Goal: Task Accomplishment & Management: Use online tool/utility

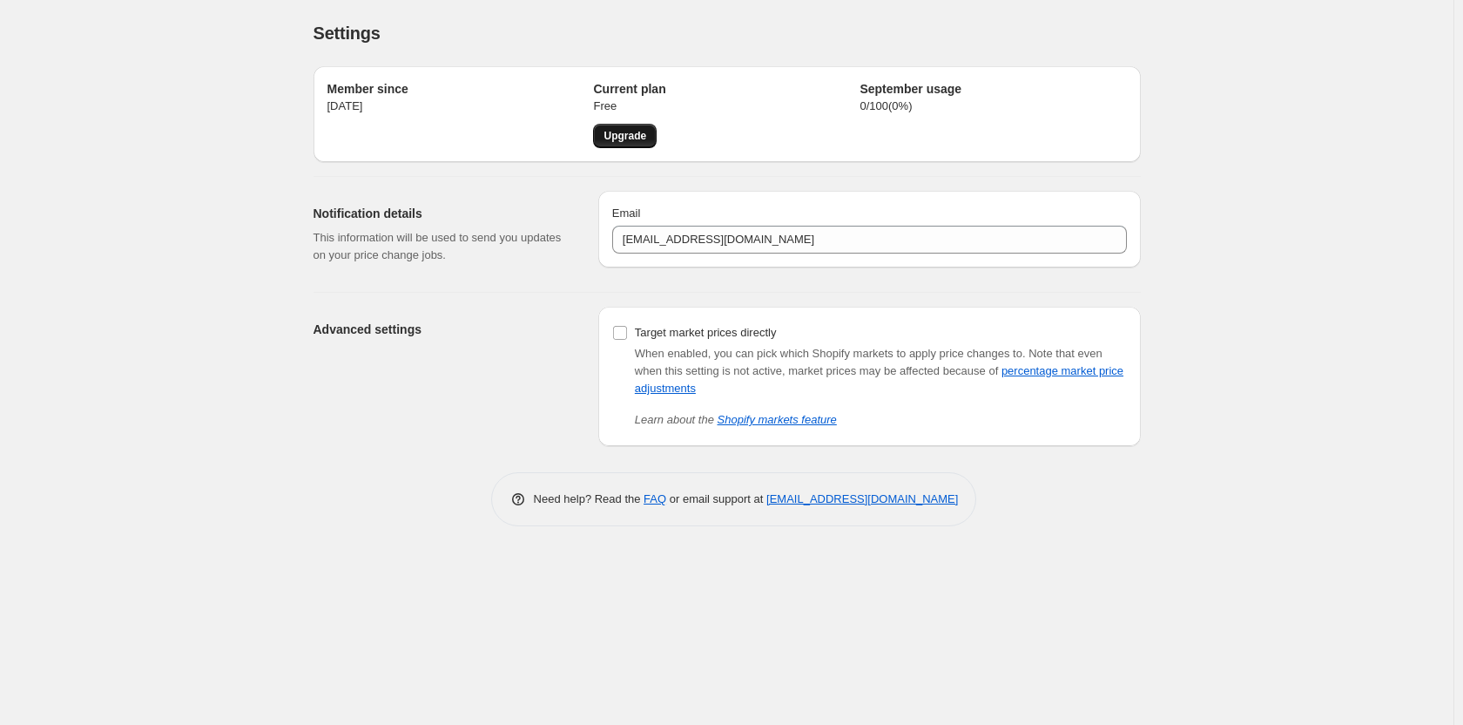
click at [616, 132] on span "Upgrade" at bounding box center [625, 136] width 43 height 14
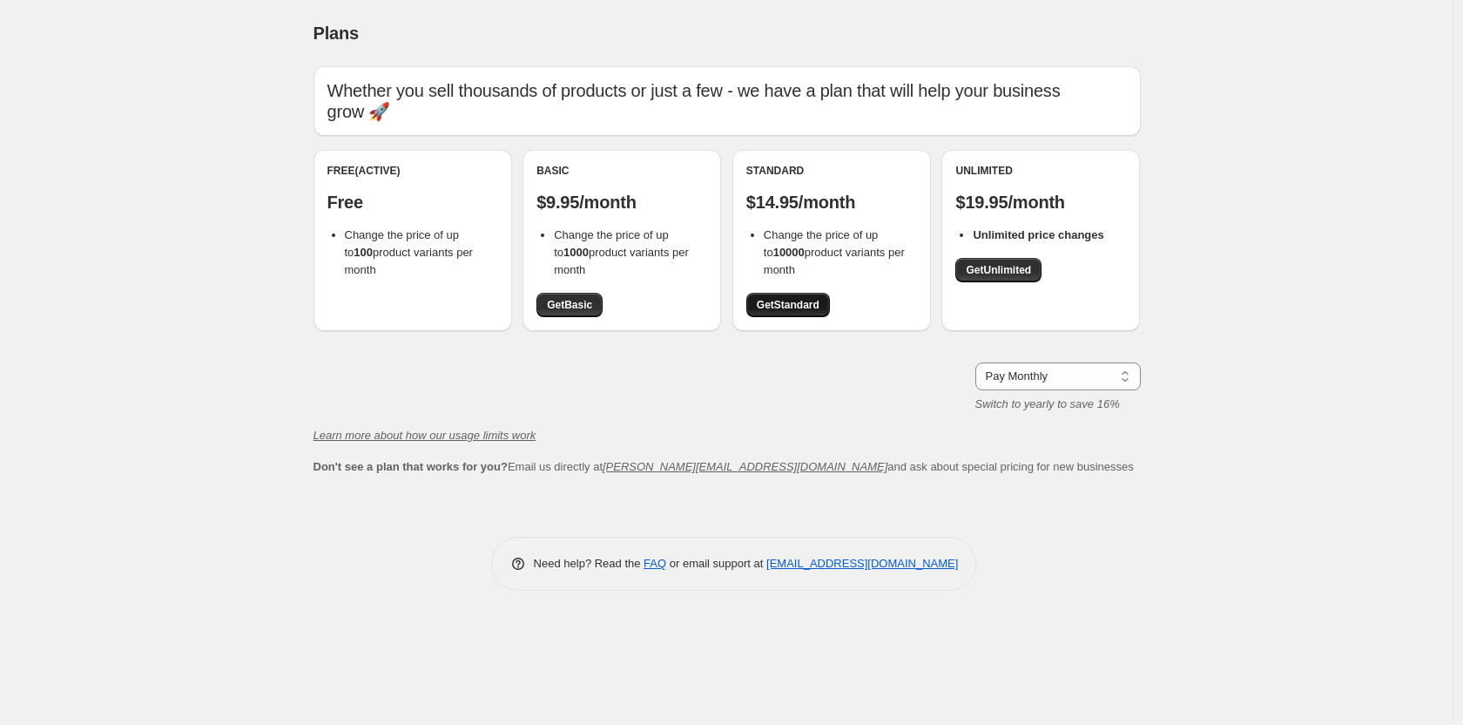
click at [764, 299] on span "Get Standard" at bounding box center [788, 305] width 63 height 14
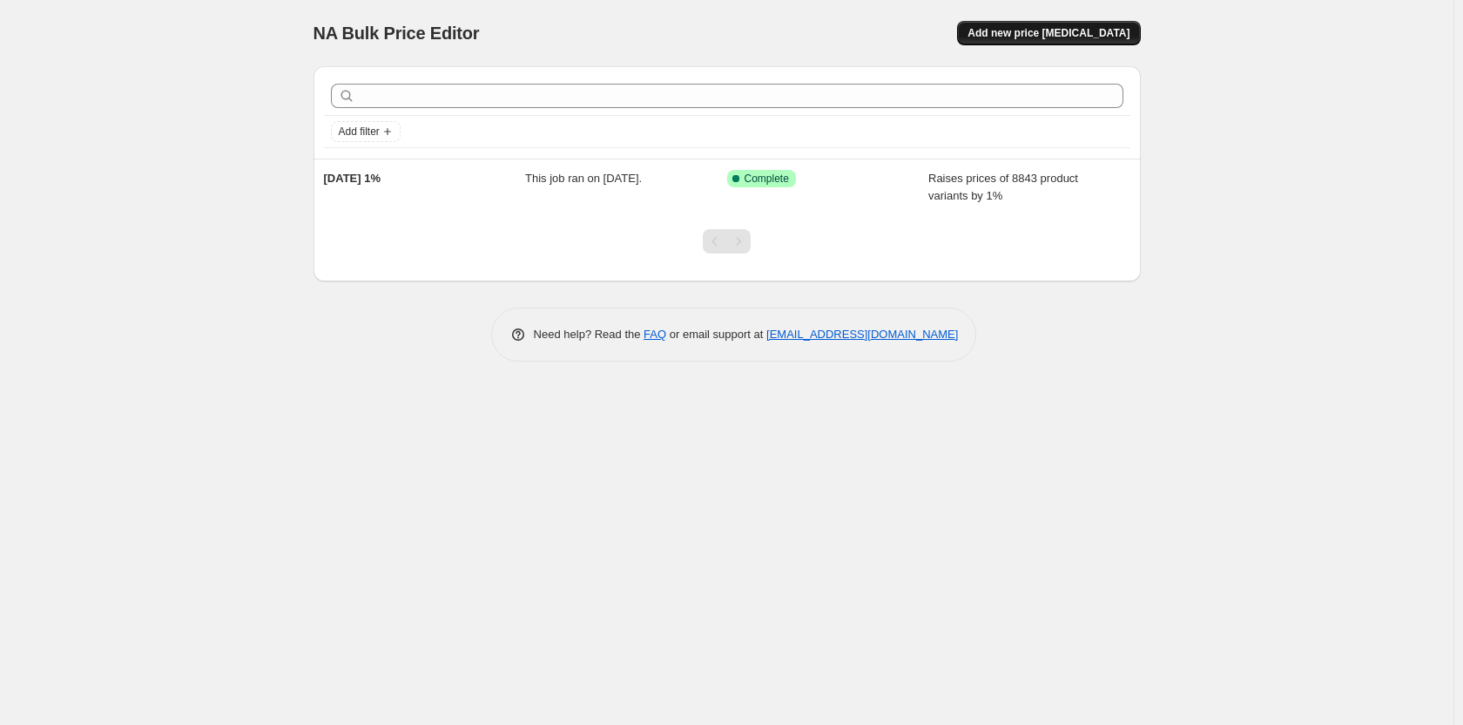
click at [1055, 29] on span "Add new price [MEDICAL_DATA]" at bounding box center [1049, 33] width 162 height 14
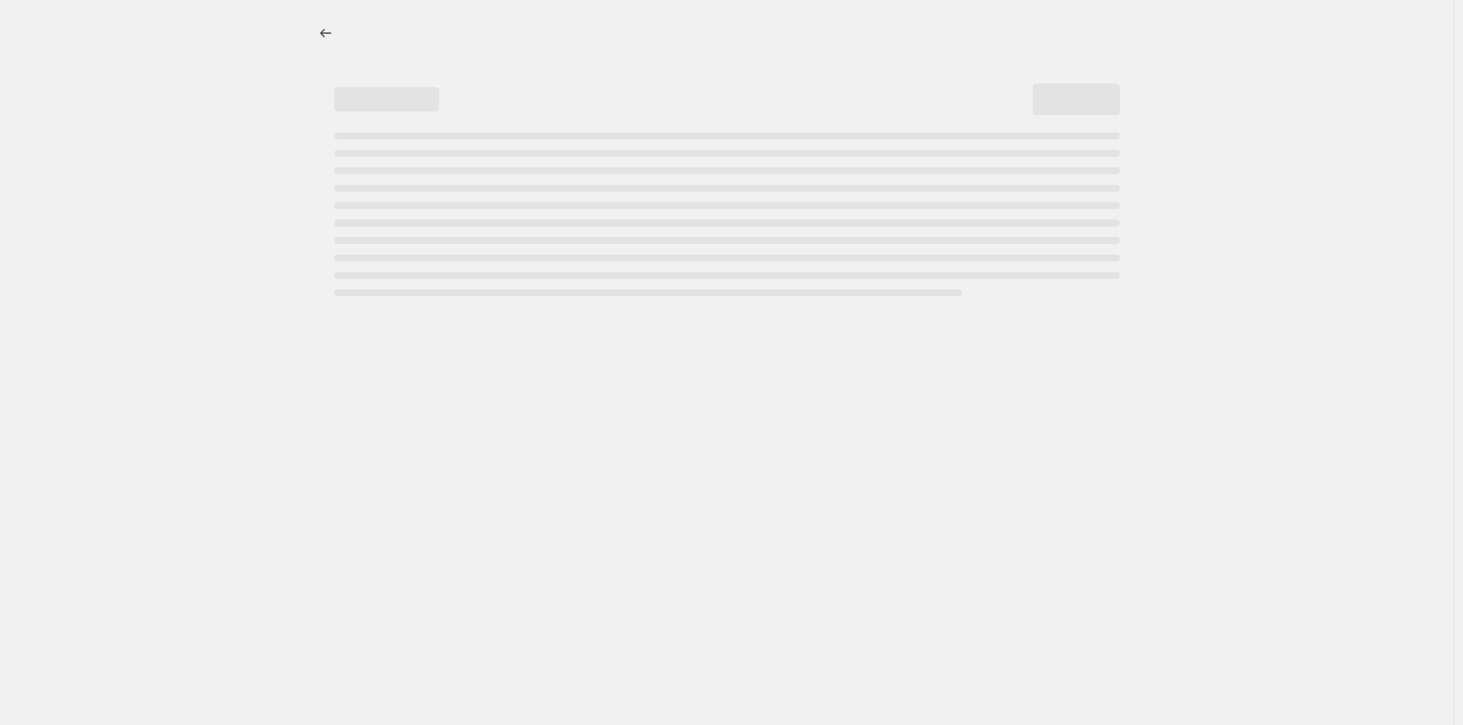
select select "percentage"
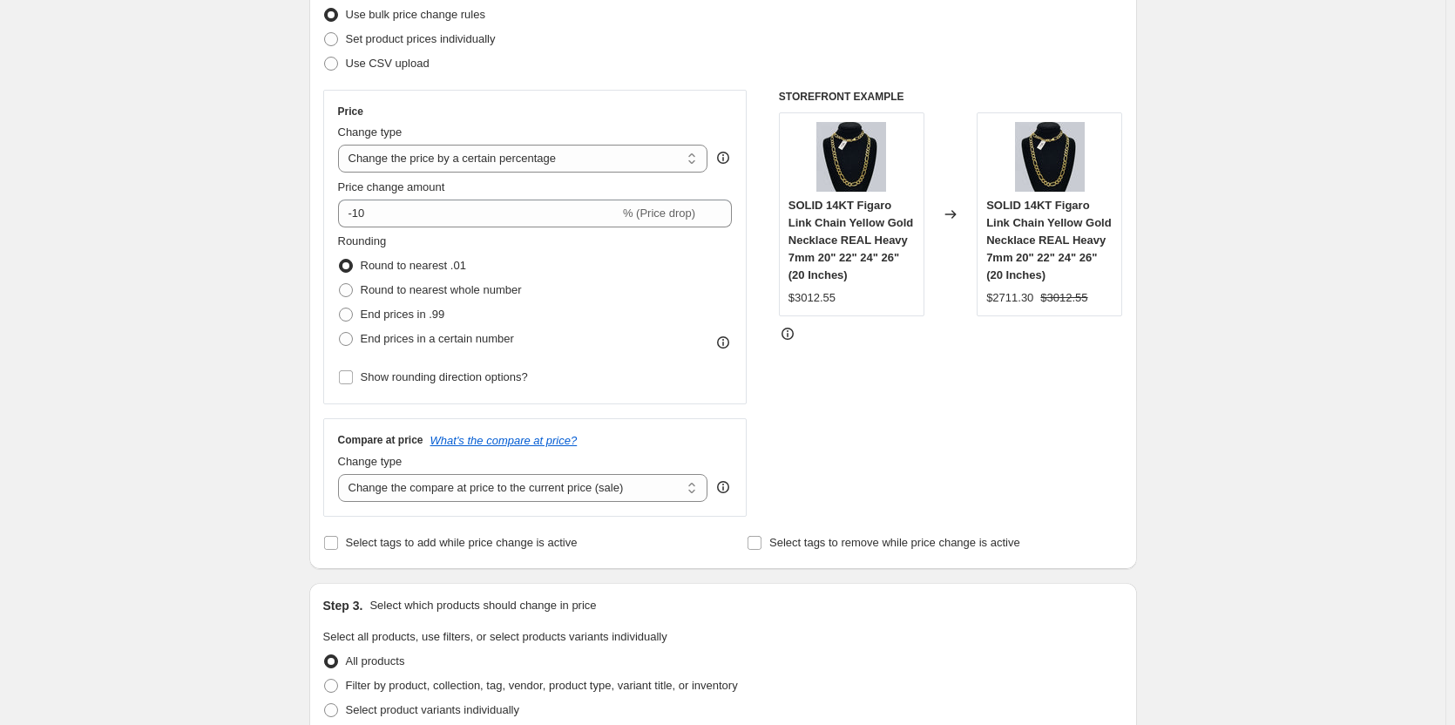
scroll to position [261, 0]
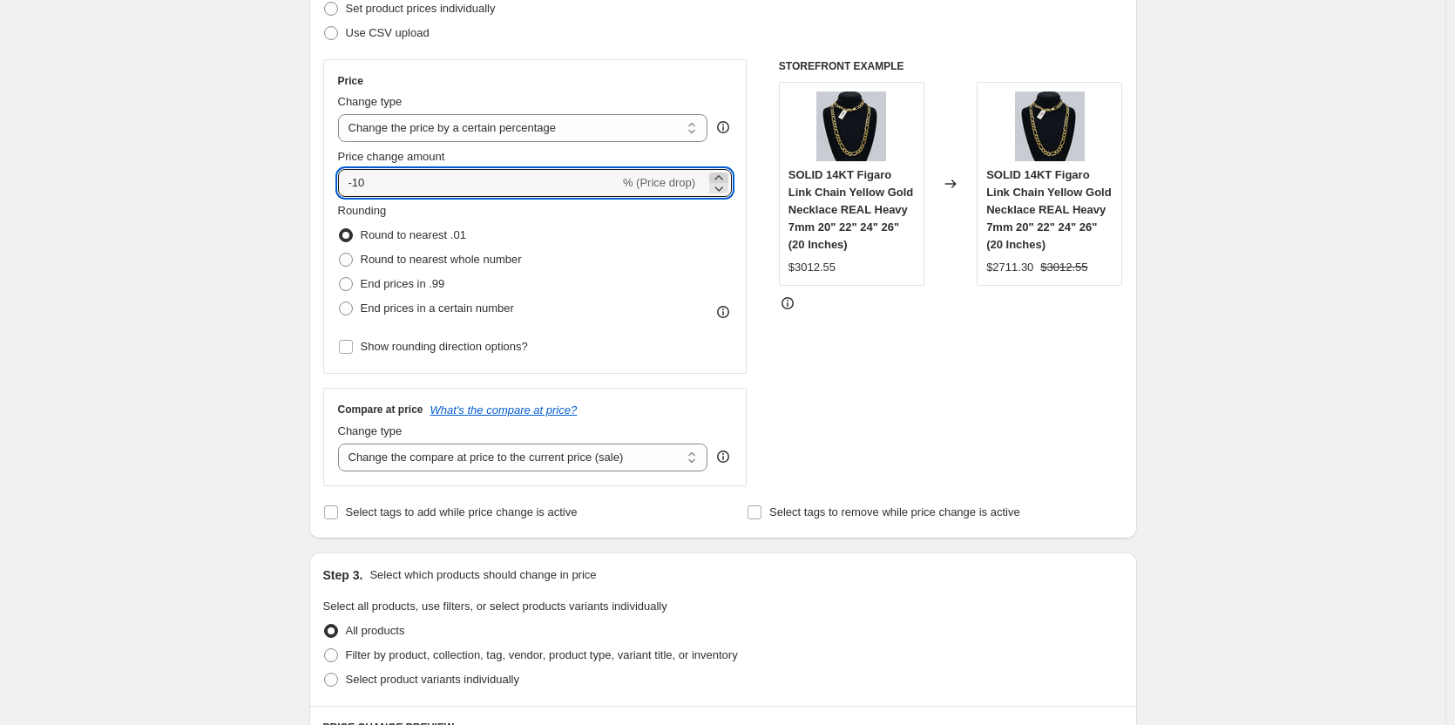
click at [727, 176] on icon at bounding box center [718, 177] width 17 height 17
type input "-9"
click at [529, 181] on input "-9" at bounding box center [478, 183] width 281 height 28
type input "1"
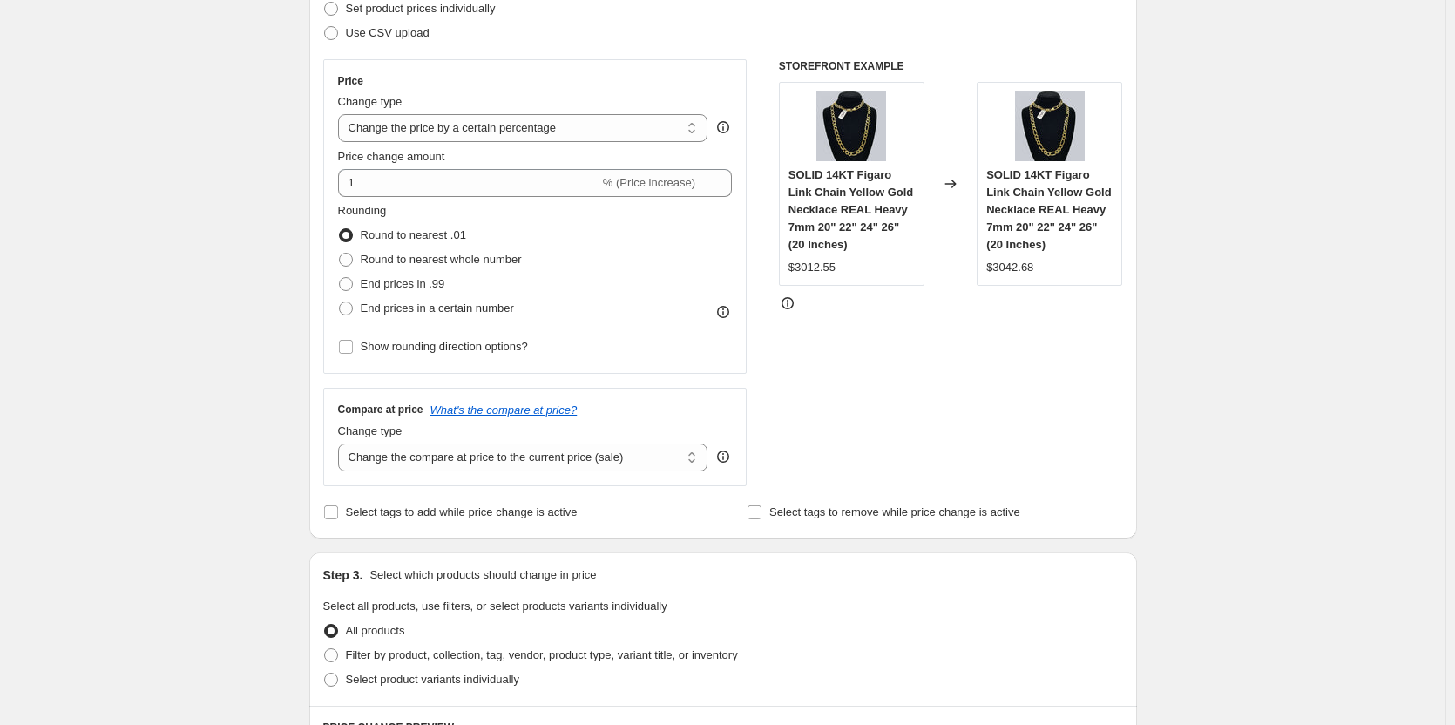
click at [257, 288] on div "Create new price change job. This page is ready Create new price change job Dra…" at bounding box center [722, 623] width 1445 height 1769
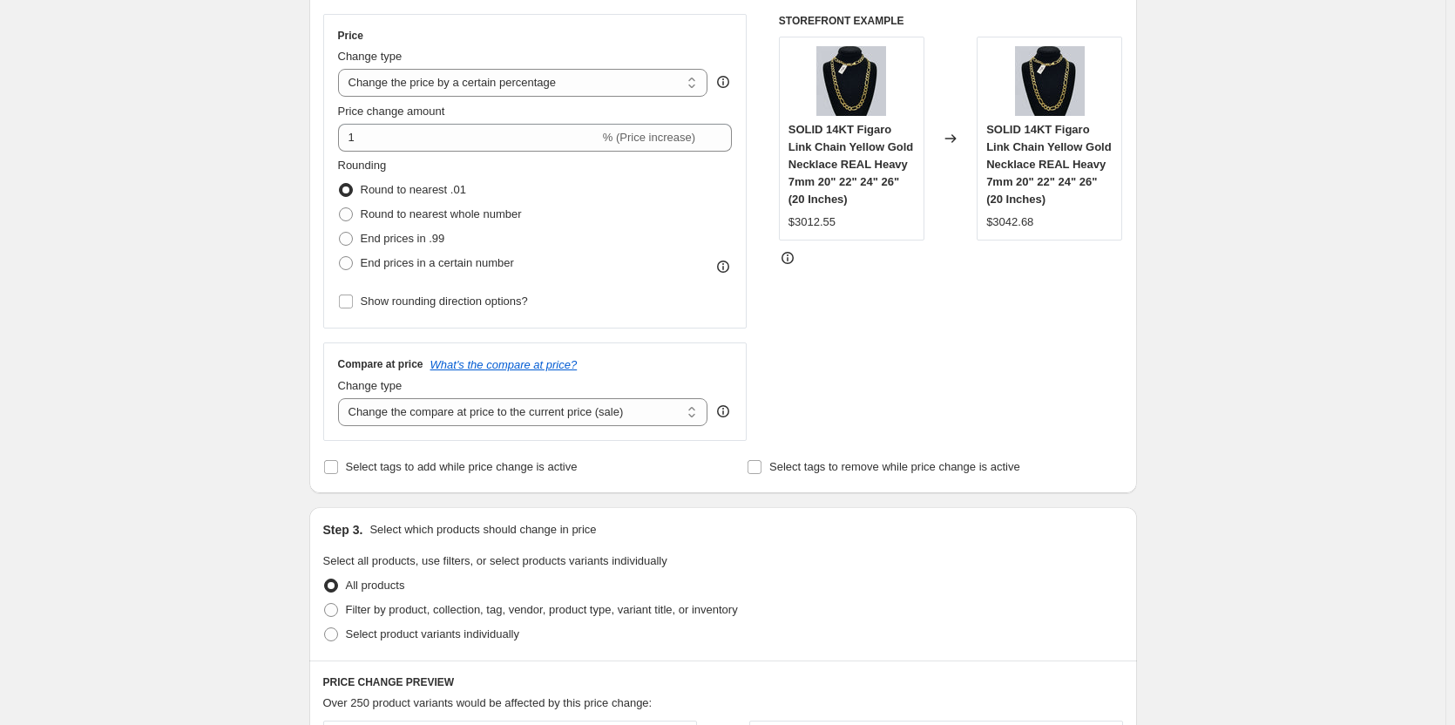
scroll to position [348, 0]
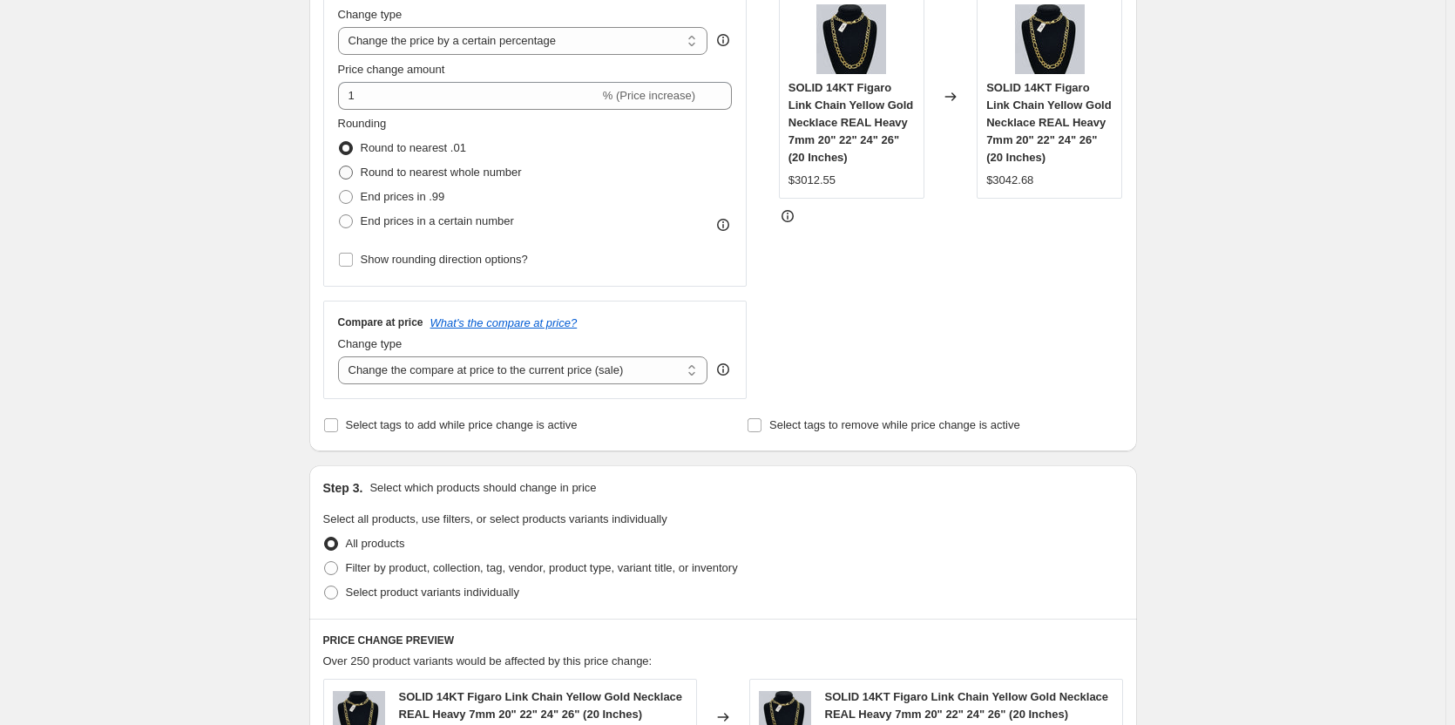
click at [353, 175] on span at bounding box center [346, 173] width 14 height 14
click at [340, 166] on input "Round to nearest whole number" at bounding box center [339, 166] width 1 height 1
radio input "true"
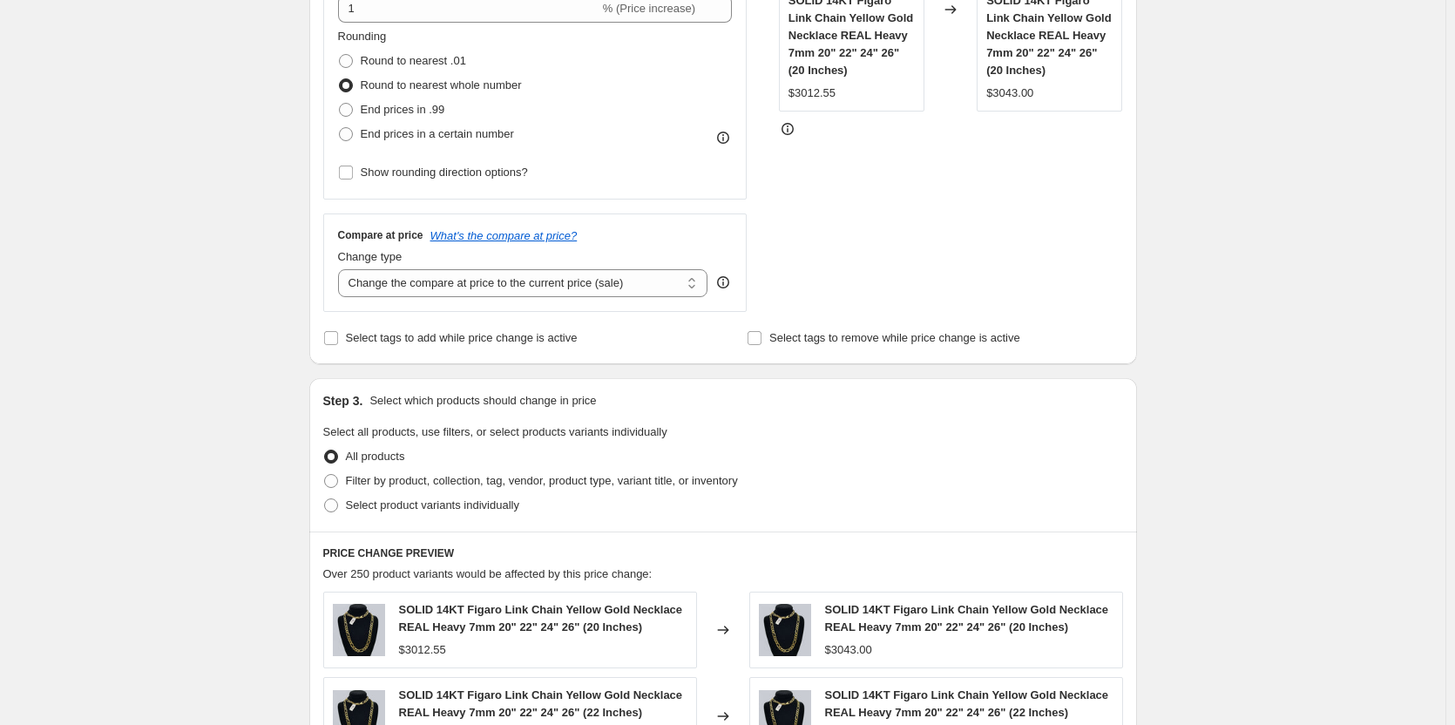
scroll to position [523, 0]
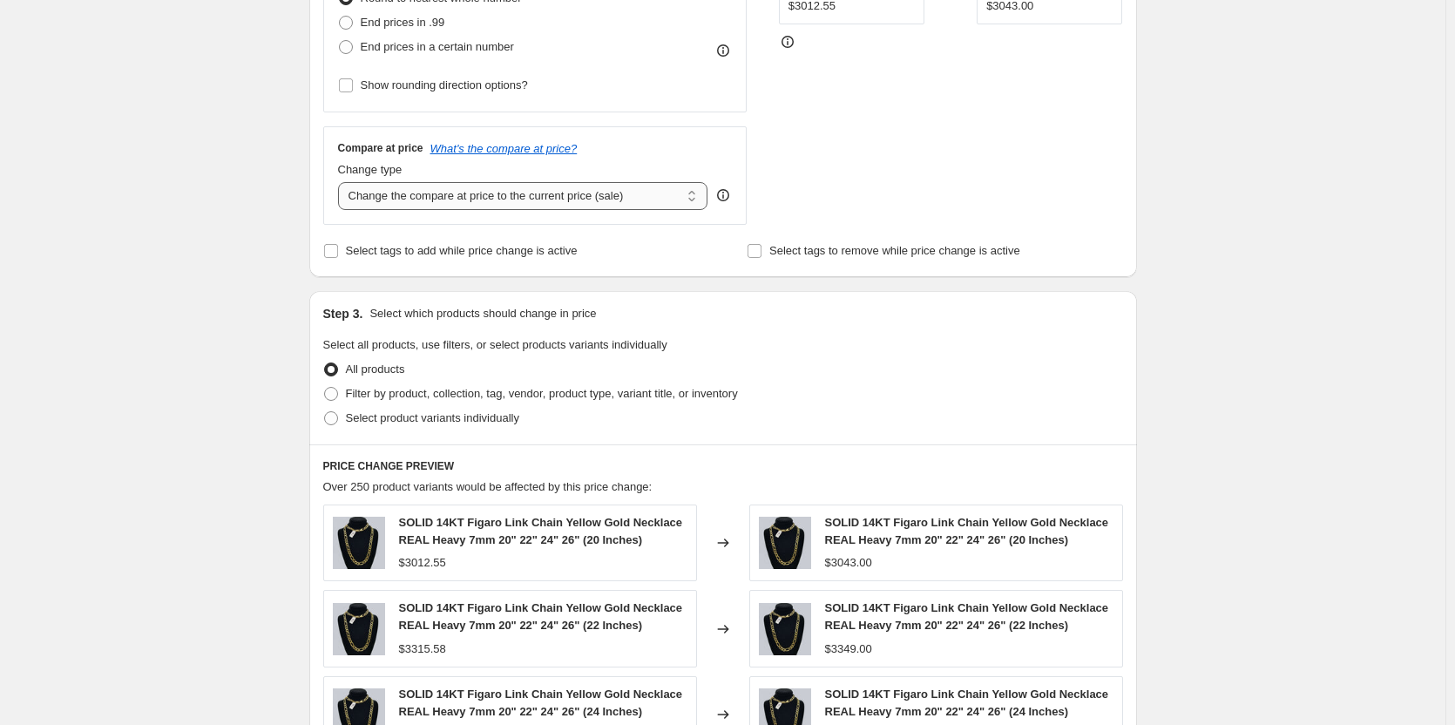
click at [698, 200] on select "Change the compare at price to the current price (sale) Change the compare at p…" at bounding box center [523, 196] width 370 height 28
select select "no_change"
click at [341, 182] on select "Change the compare at price to the current price (sale) Change the compare at p…" at bounding box center [523, 196] width 370 height 28
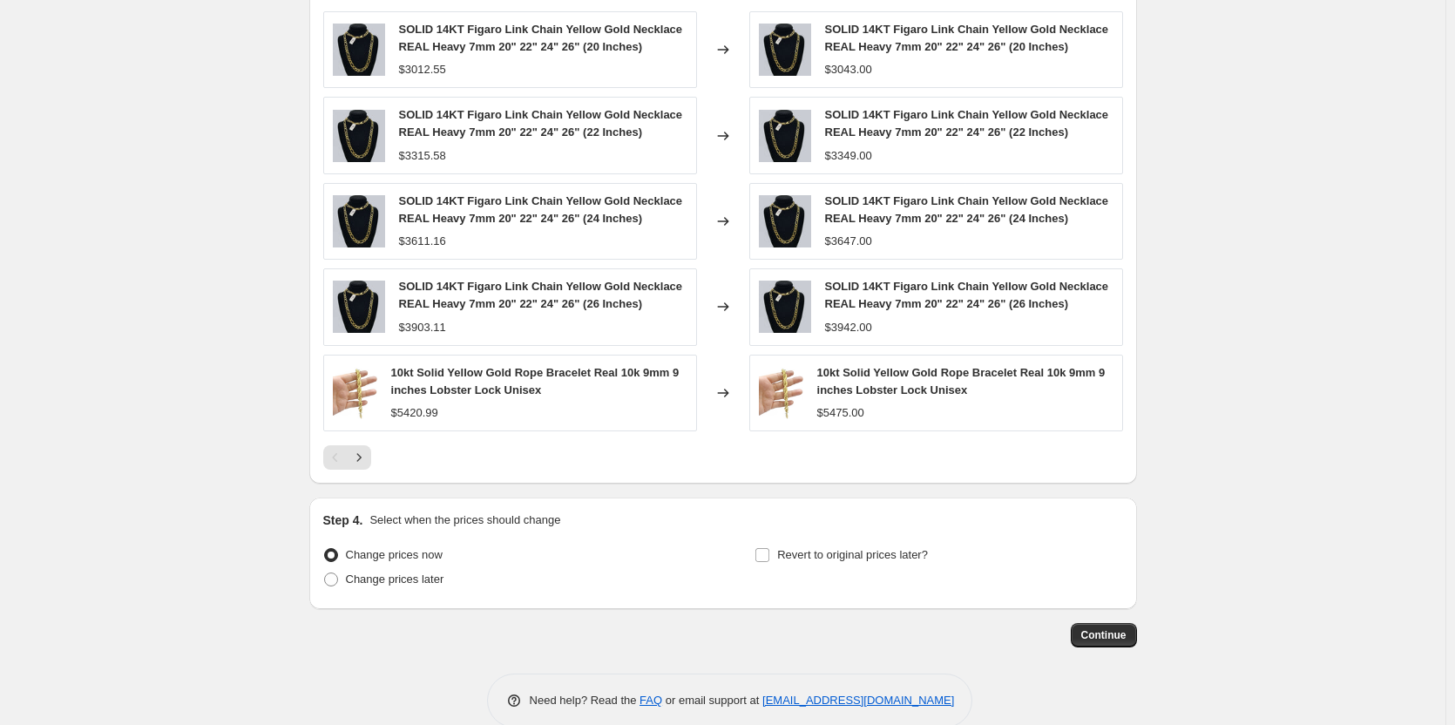
scroll to position [1045, 0]
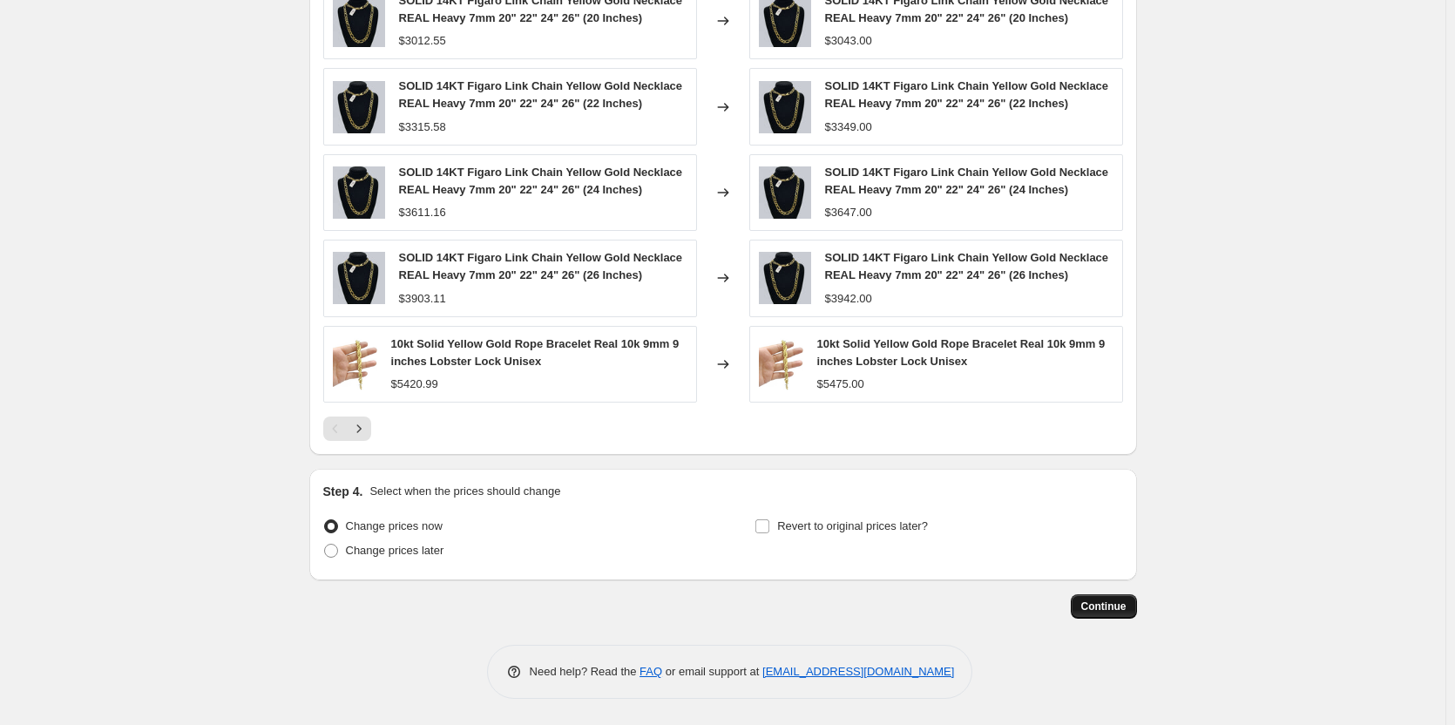
click at [1098, 608] on span "Continue" at bounding box center [1103, 606] width 45 height 14
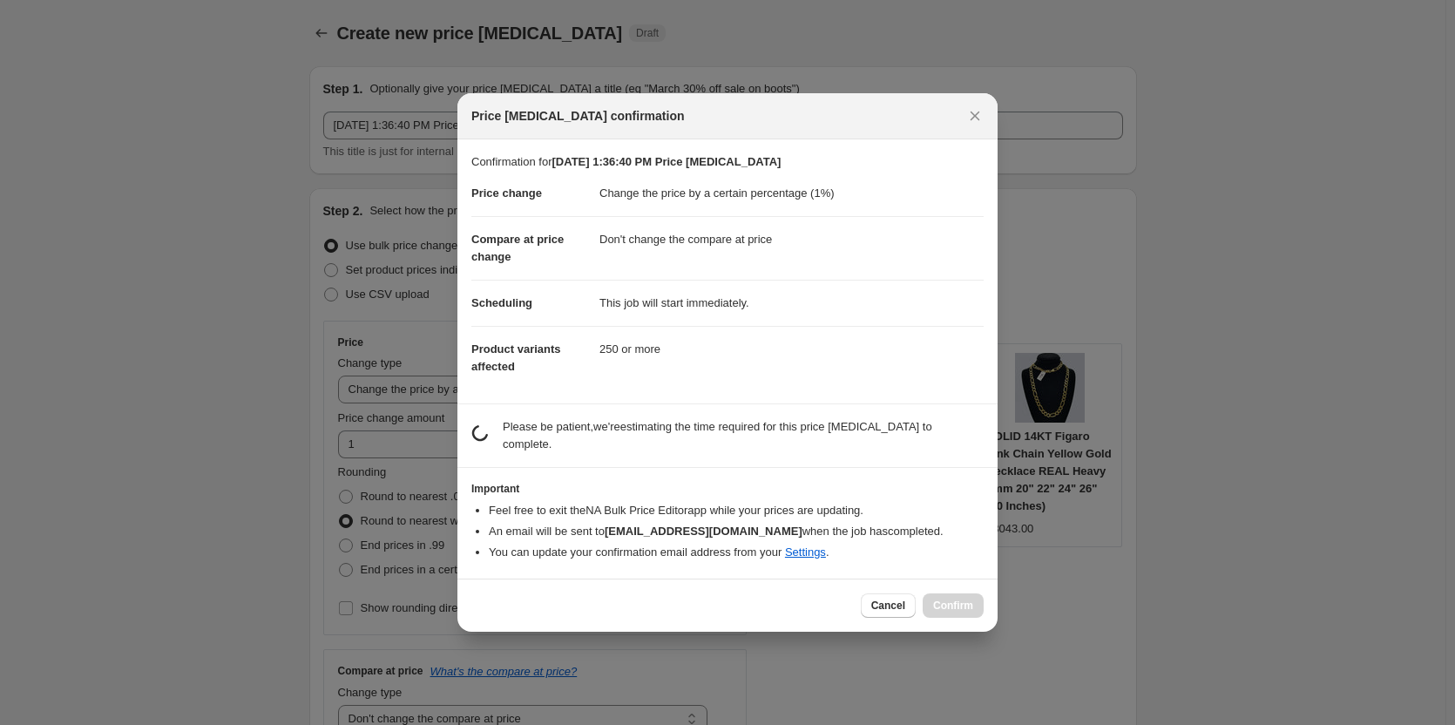
scroll to position [0, 0]
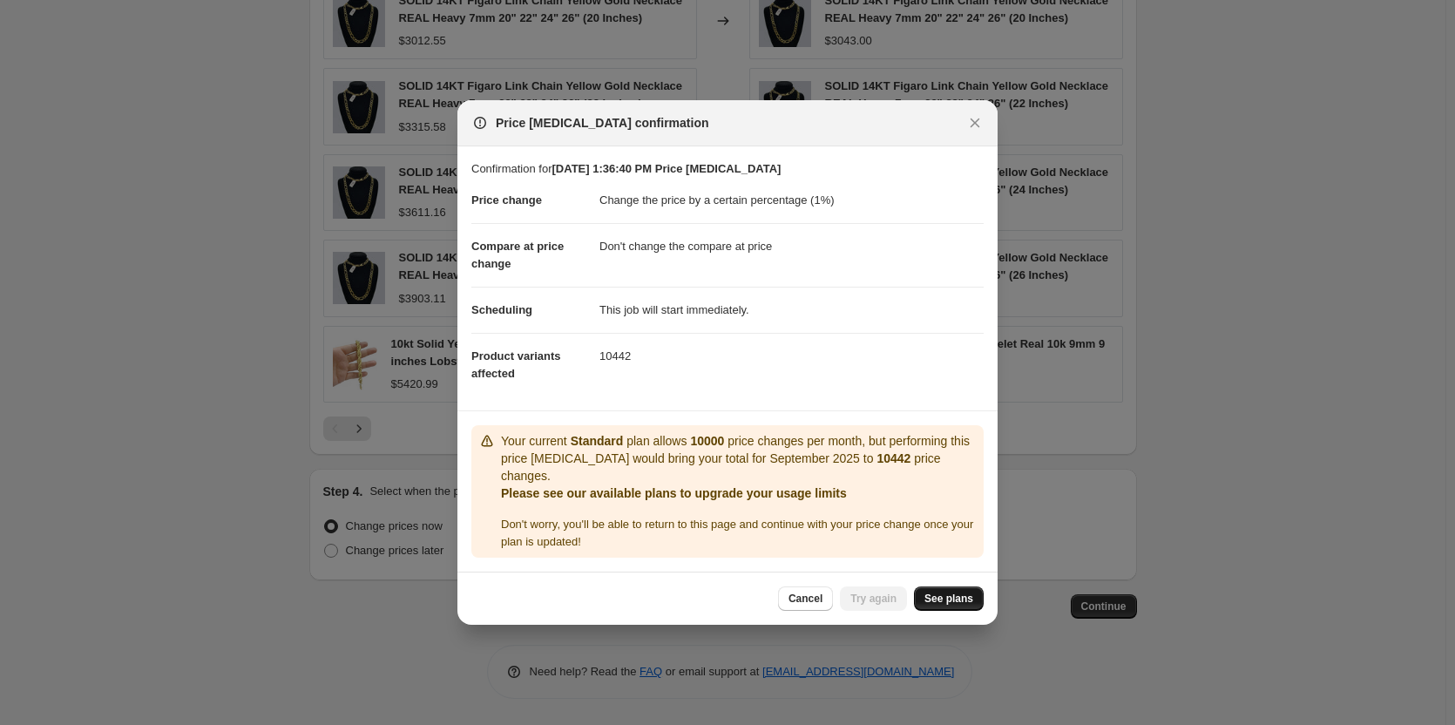
click at [945, 591] on span "See plans" at bounding box center [948, 598] width 49 height 14
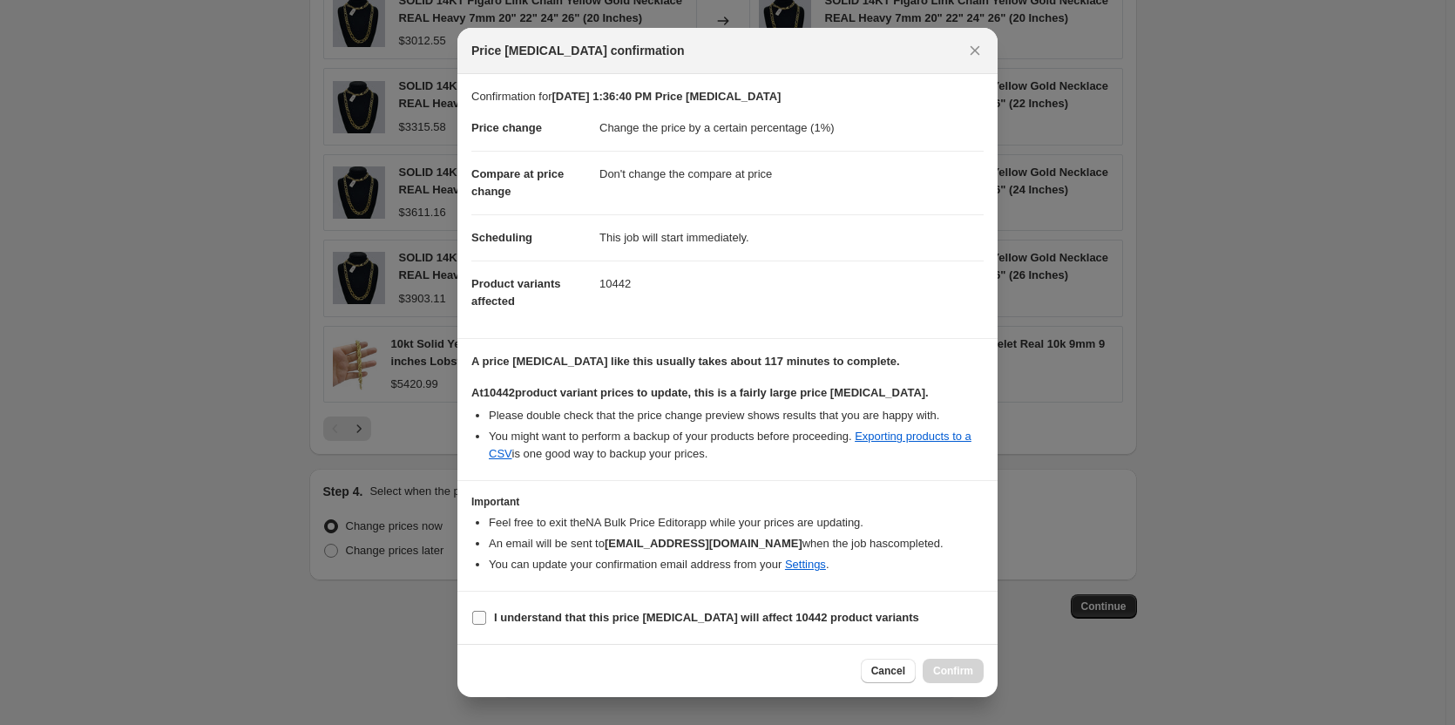
click at [480, 614] on input "I understand that this price [MEDICAL_DATA] will affect 10442 product variants" at bounding box center [479, 618] width 14 height 14
checkbox input "true"
click at [943, 665] on span "Confirm" at bounding box center [953, 671] width 40 height 14
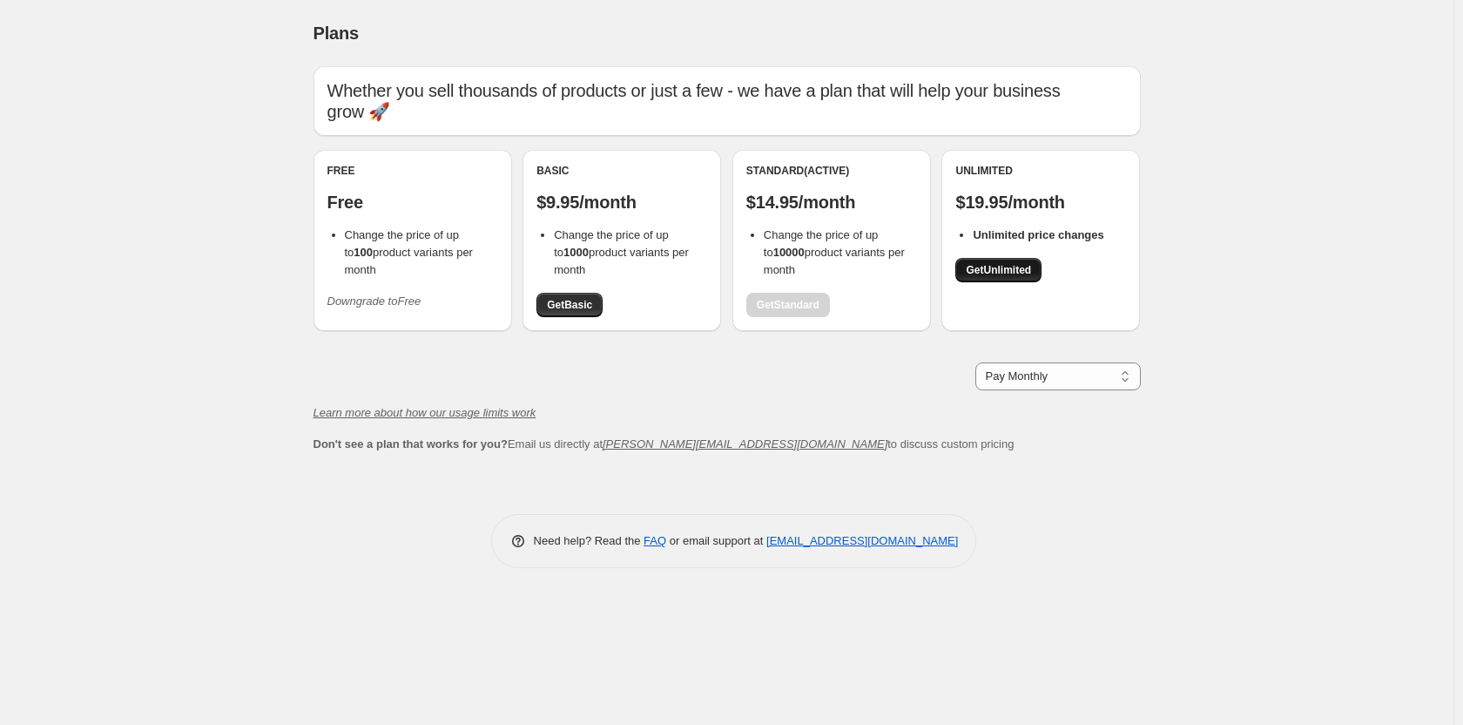
click at [1011, 270] on span "Get Unlimited" at bounding box center [998, 270] width 65 height 14
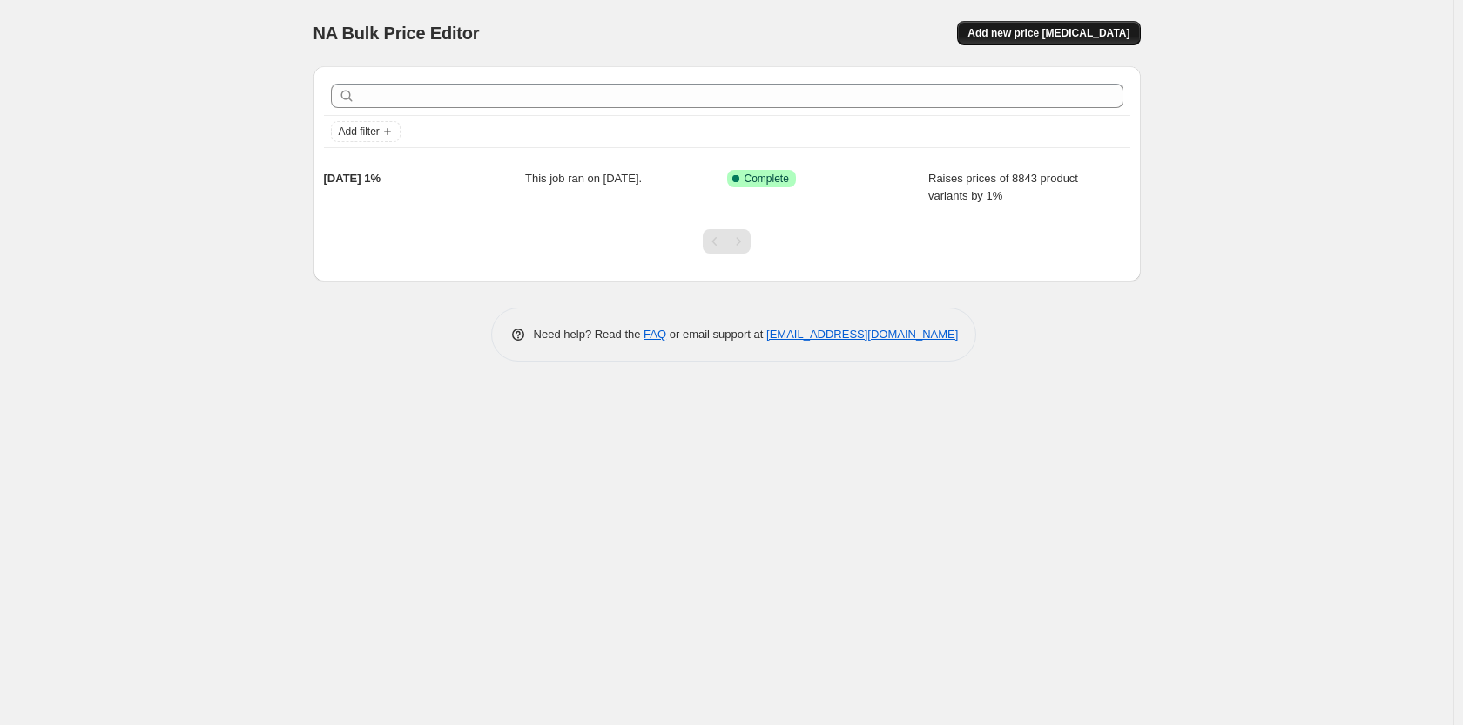
click at [1013, 32] on span "Add new price [MEDICAL_DATA]" at bounding box center [1049, 33] width 162 height 14
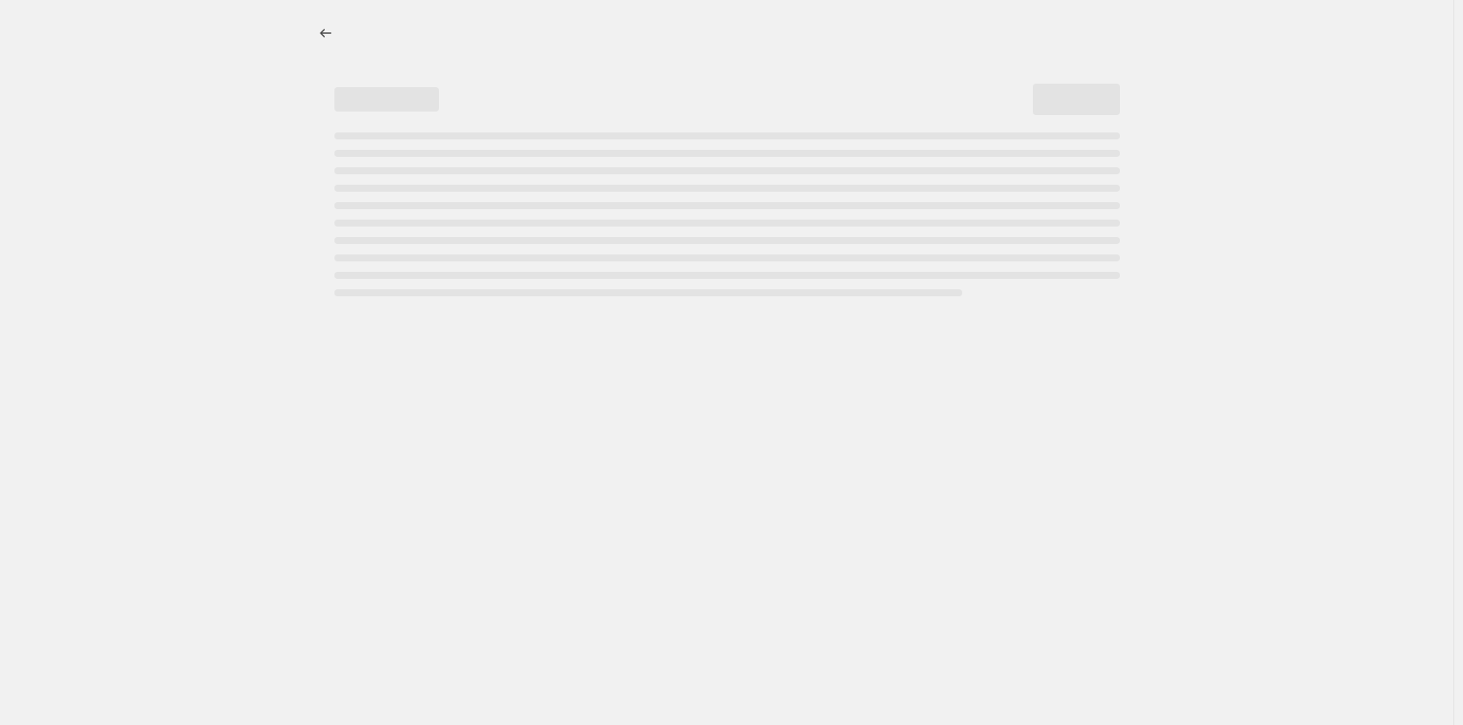
select select "percentage"
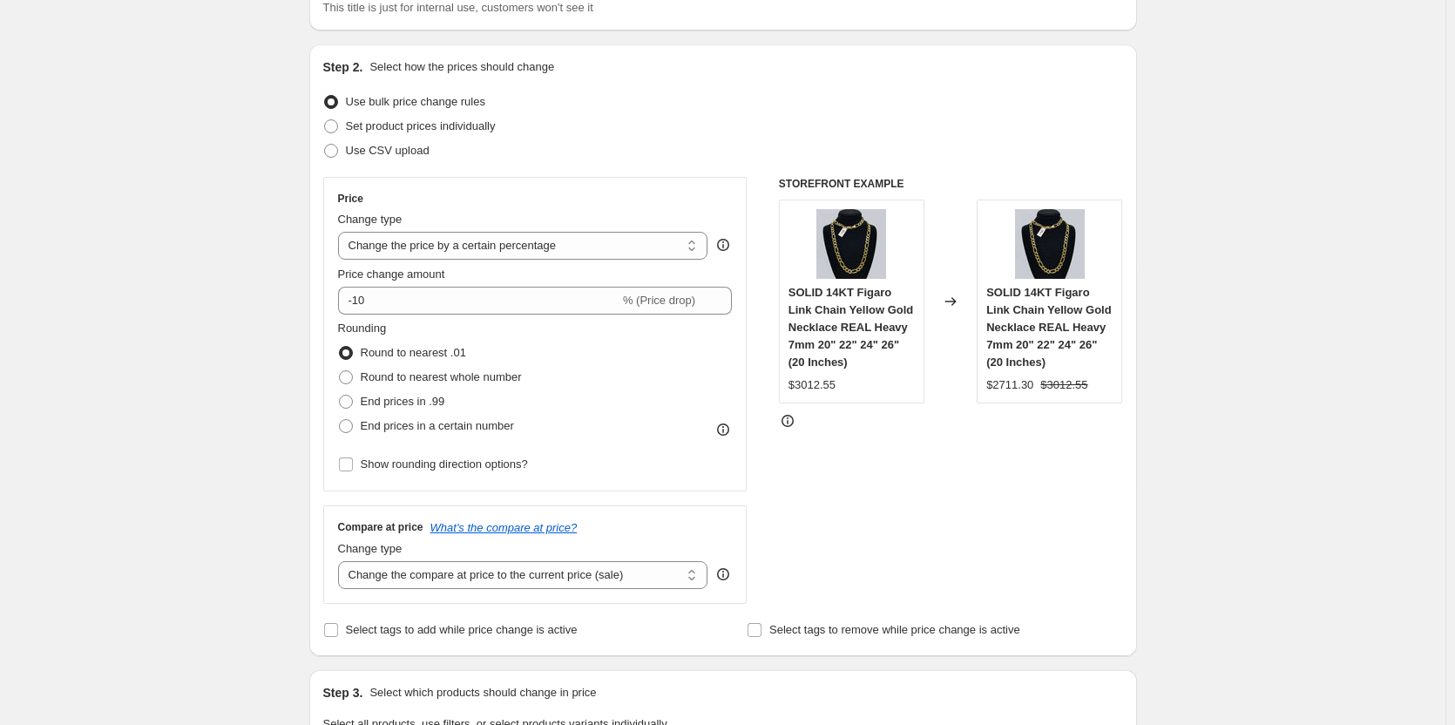
scroll to position [174, 0]
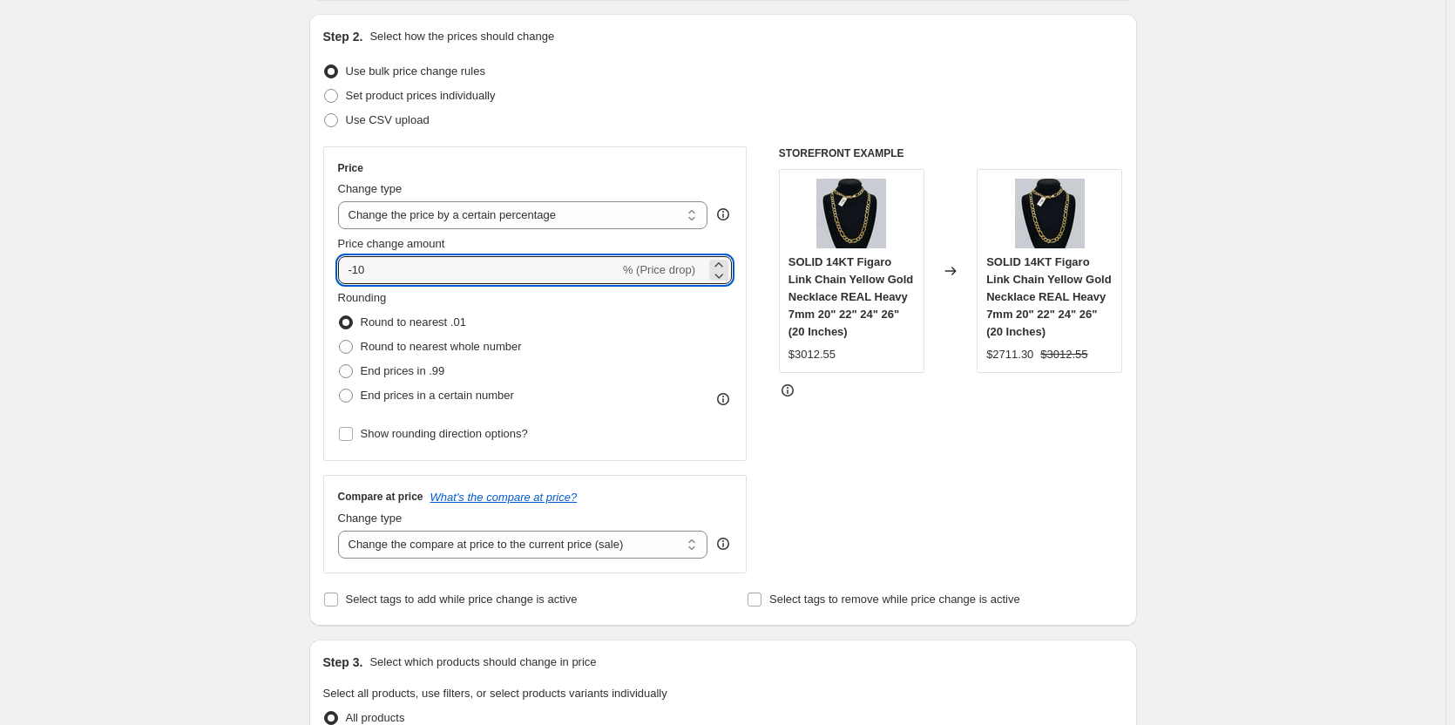
drag, startPoint x: 378, startPoint y: 269, endPoint x: 331, endPoint y: 270, distance: 47.0
click at [331, 270] on div "Price Change type Change the price to a certain amount Change the price by a ce…" at bounding box center [535, 303] width 424 height 314
type input "1"
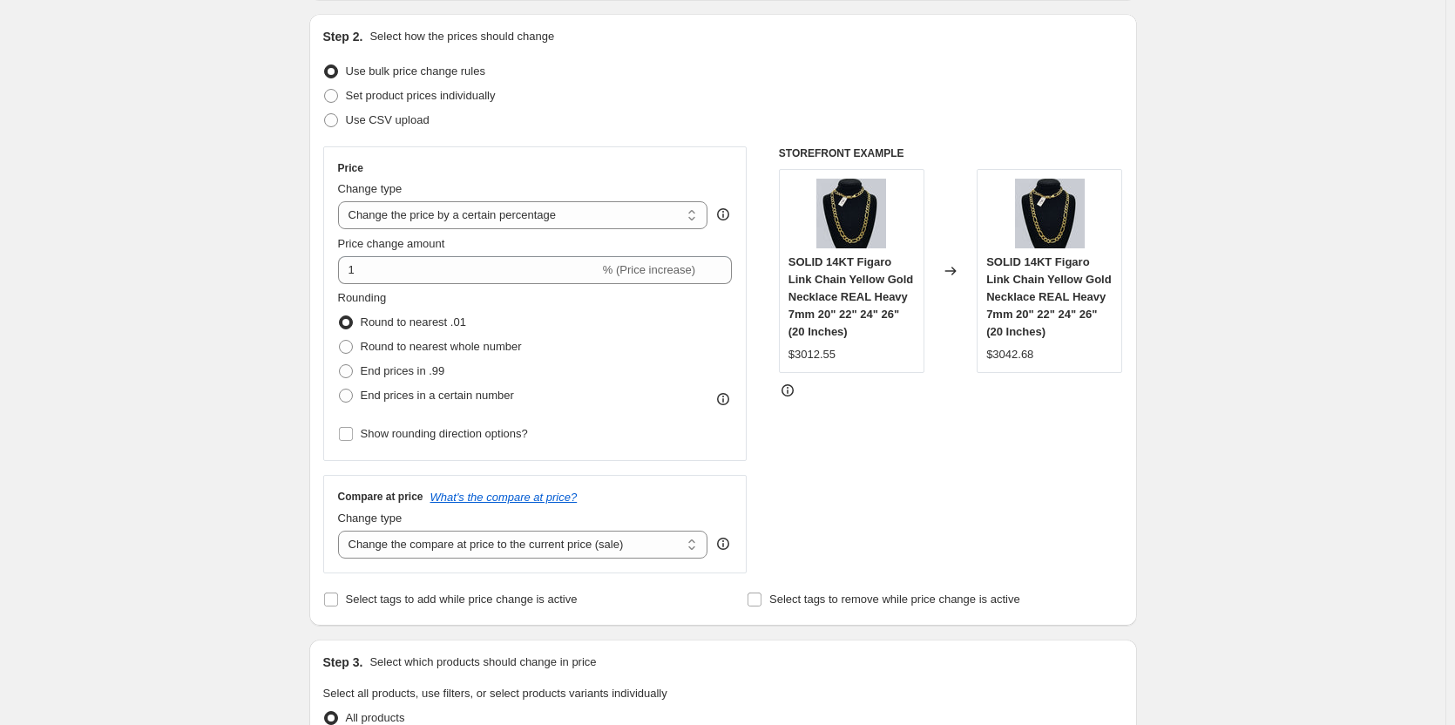
click at [188, 247] on div "Create new price [MEDICAL_DATA]. This page is ready Create new price [MEDICAL_D…" at bounding box center [722, 710] width 1445 height 1769
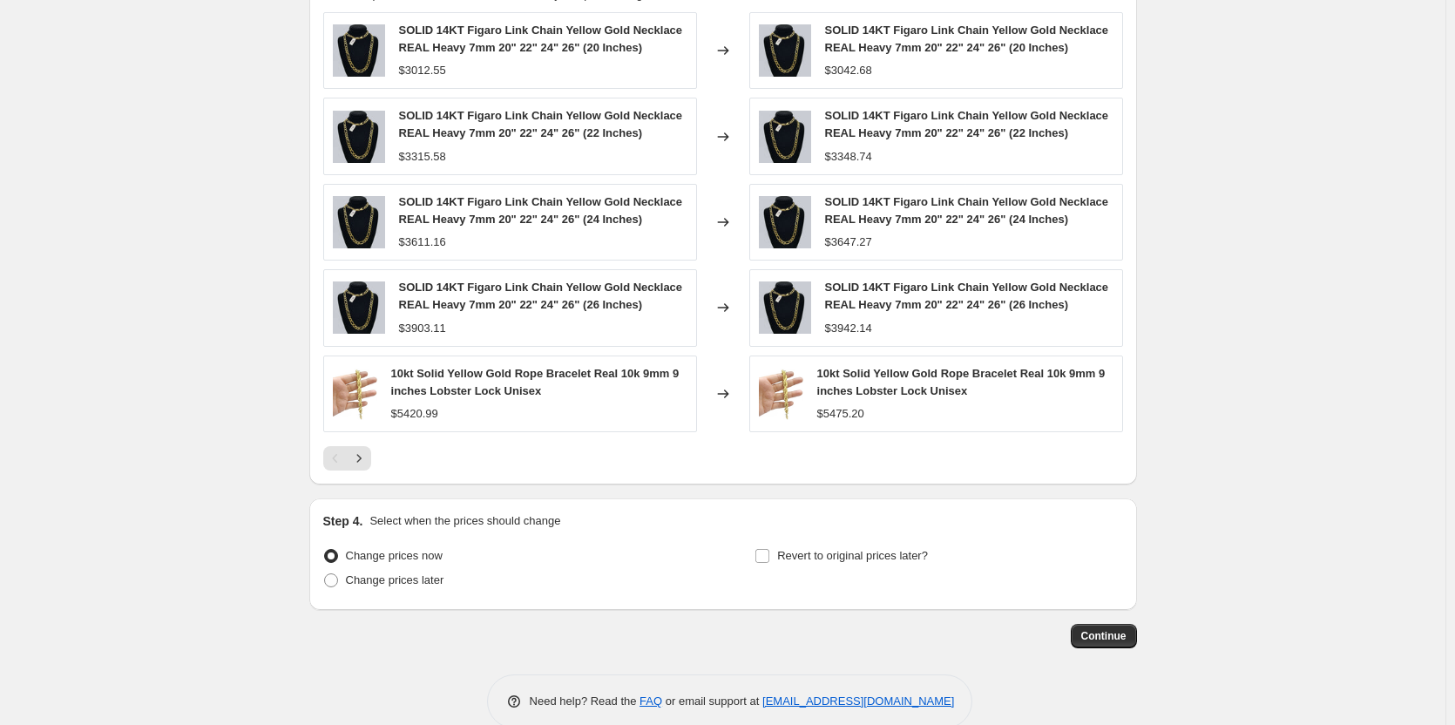
scroll to position [1045, 0]
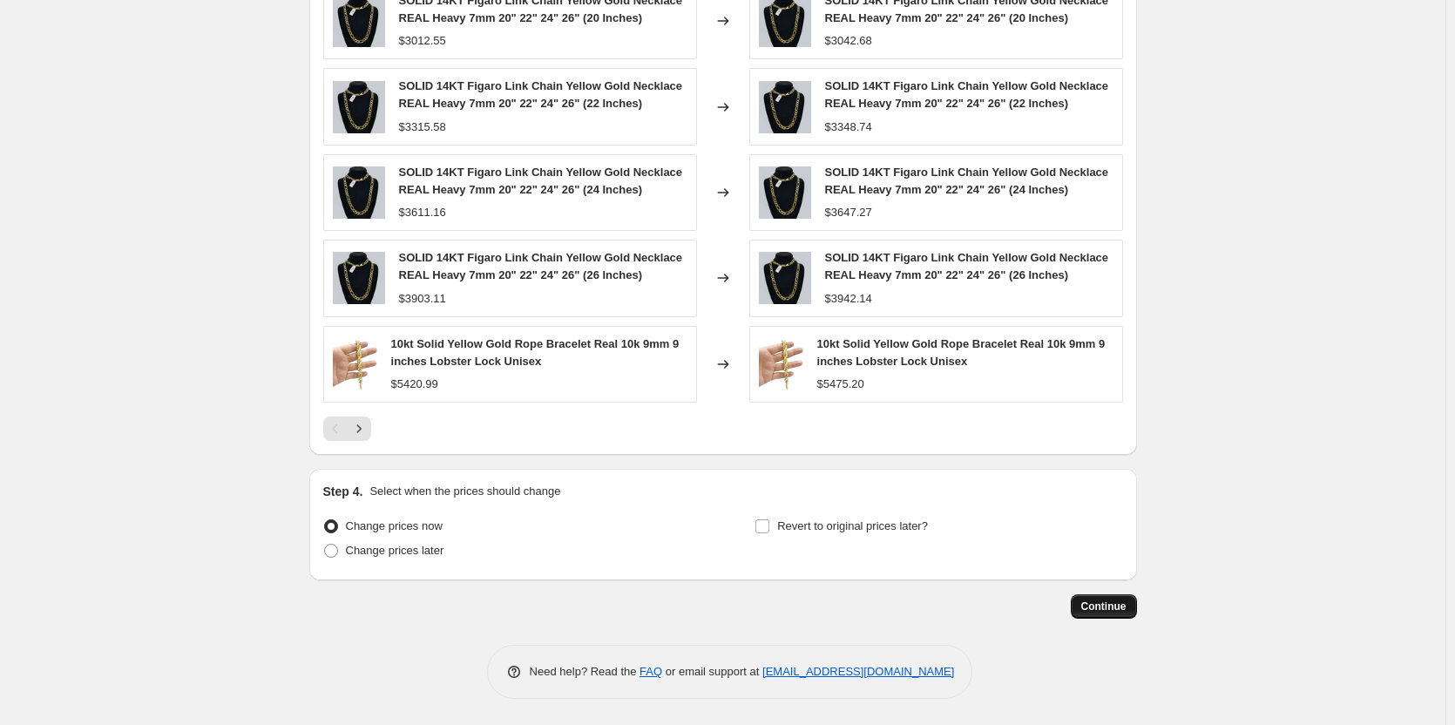
click at [1112, 602] on span "Continue" at bounding box center [1103, 606] width 45 height 14
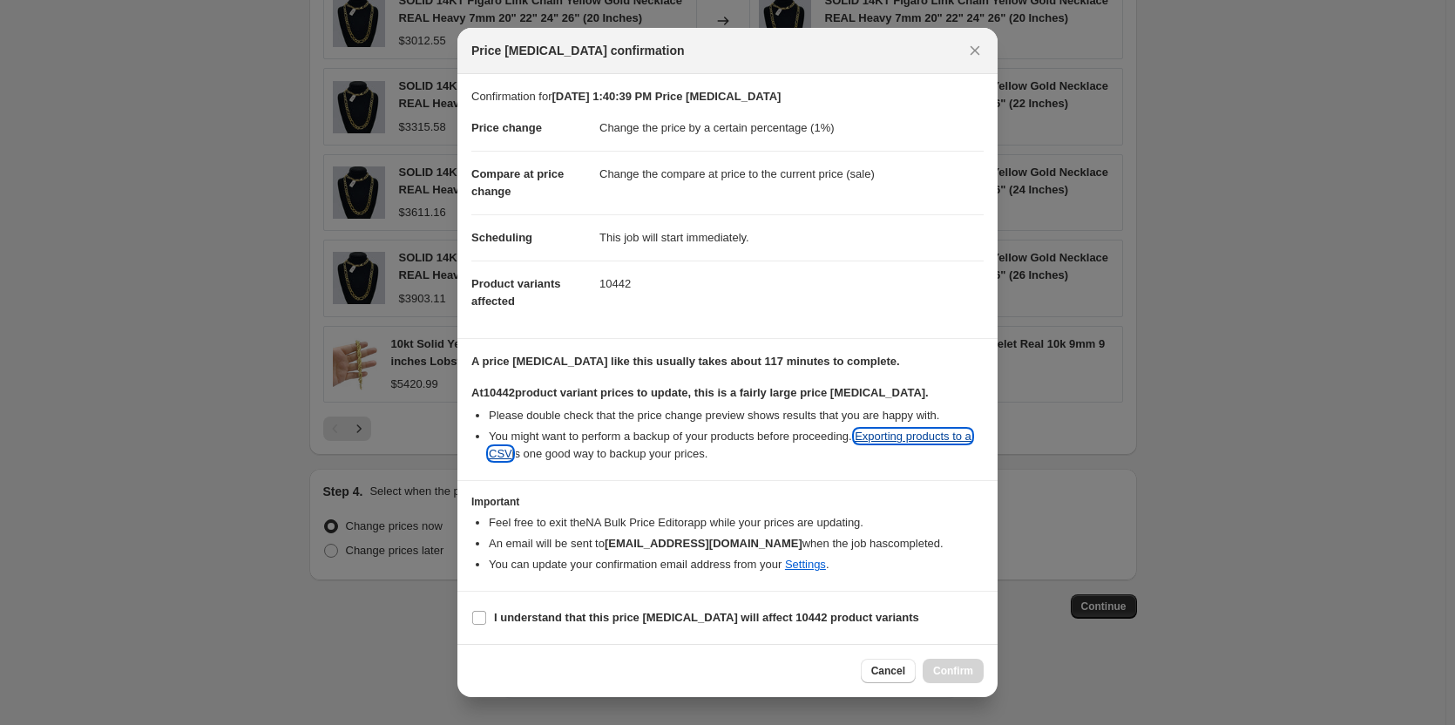
click at [914, 433] on link "Exporting products to a CSV" at bounding box center [730, 444] width 483 height 30
